Goal: Task Accomplishment & Management: Manage account settings

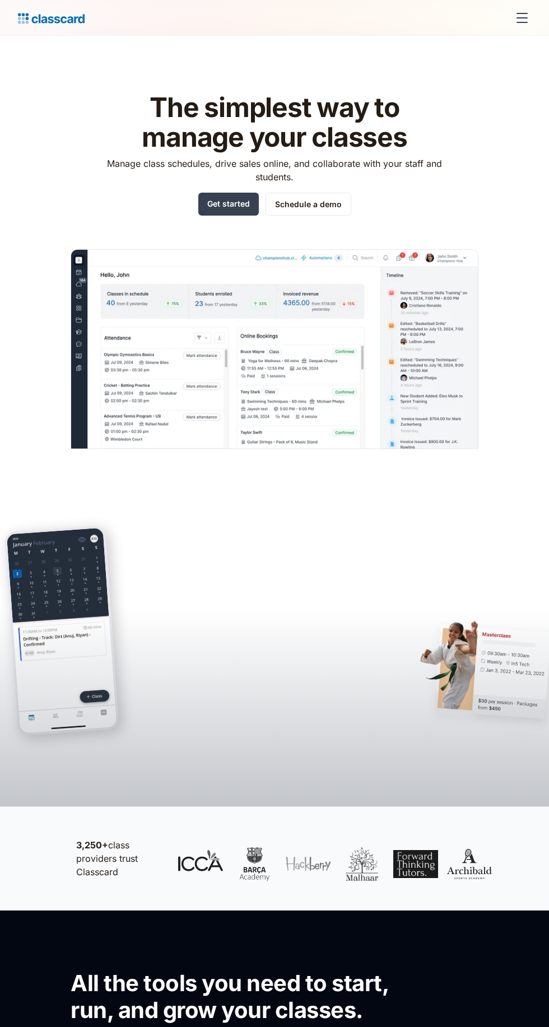
click at [522, 13] on div "menu" at bounding box center [521, 13] width 11 height 1
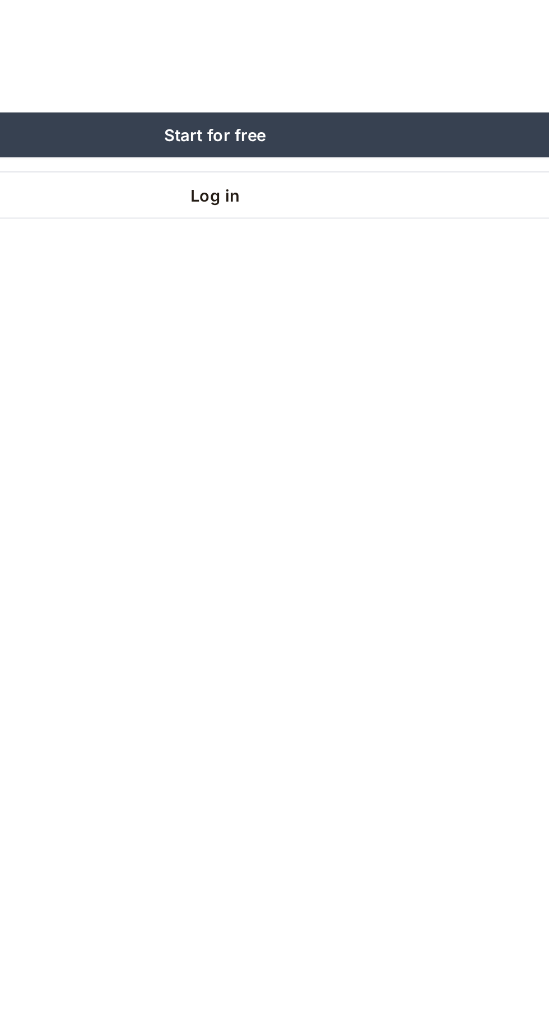
click at [350, 248] on link "Log in" at bounding box center [274, 239] width 513 height 23
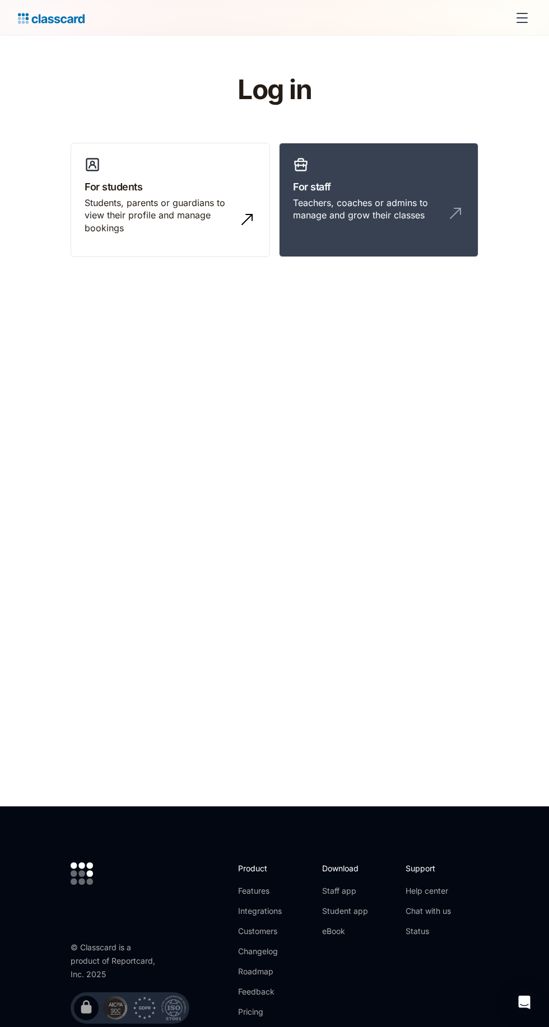
click at [409, 202] on div "Teachers, coaches or admins to manage and grow their classes" at bounding box center [367, 209] width 149 height 25
